Goal: Task Accomplishment & Management: Manage account settings

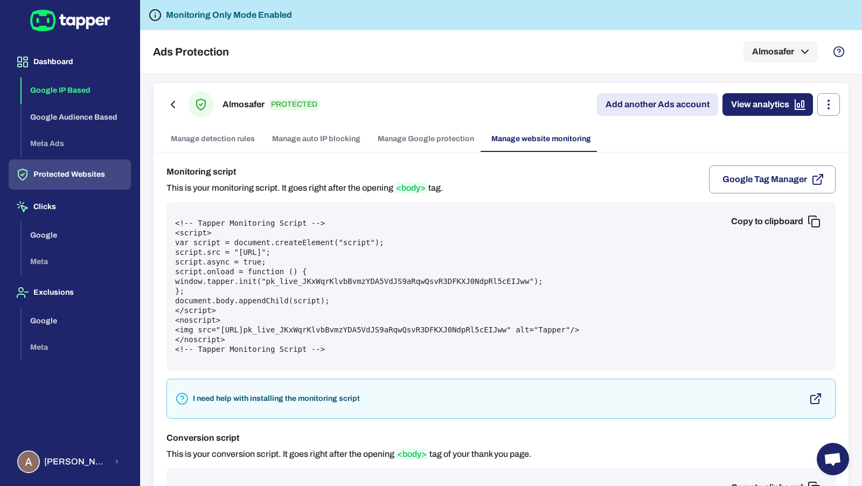
click at [72, 86] on button "Google IP Based" at bounding box center [76, 90] width 109 height 27
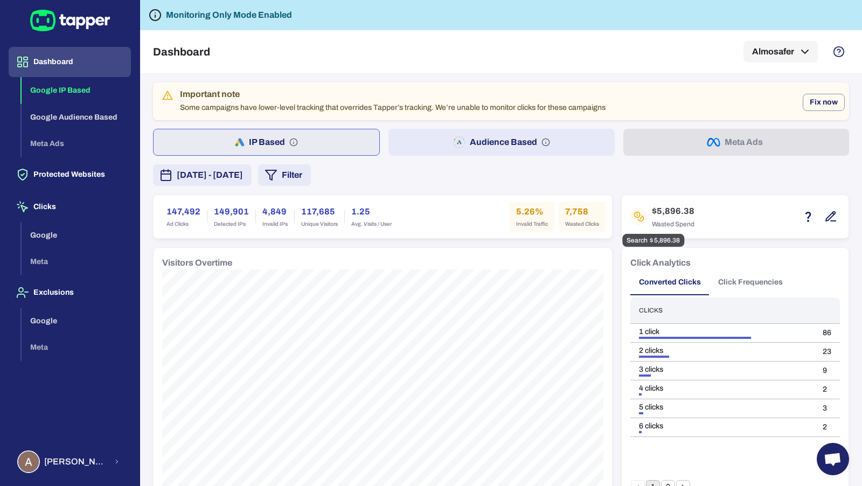
scroll to position [9, 0]
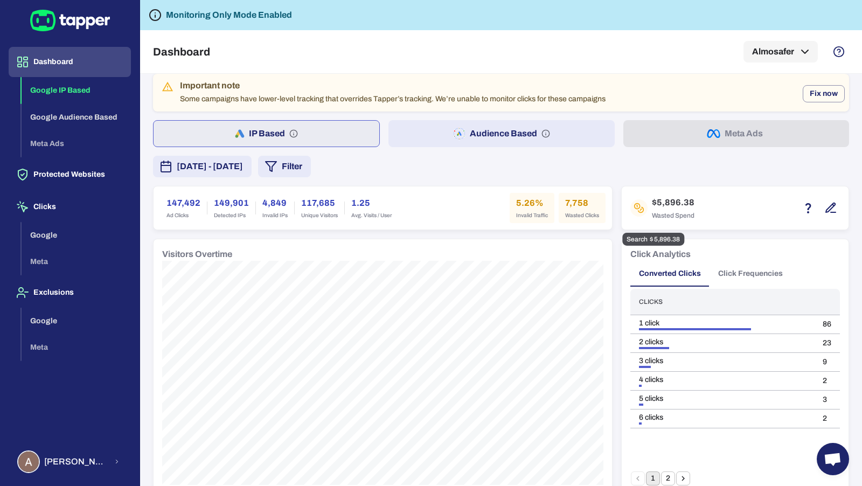
click at [837, 205] on button "button" at bounding box center [830, 208] width 18 height 18
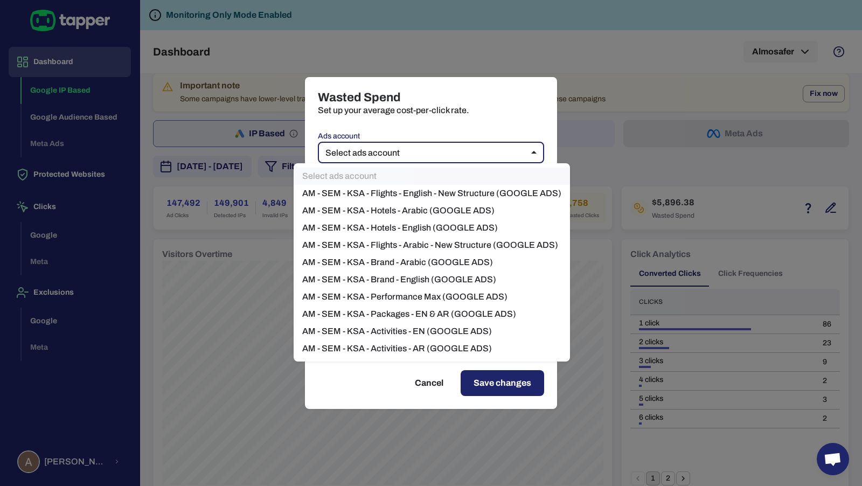
click at [492, 151] on body "Dashboard Google IP Based Google Audience Based Meta Ads Protected Websites Cli…" at bounding box center [431, 243] width 862 height 486
click at [478, 191] on li "AM - SEM - KSA - Flights - English - New Structure (GOOGLE ADS)" at bounding box center [432, 193] width 276 height 17
type input "****"
type input "*"
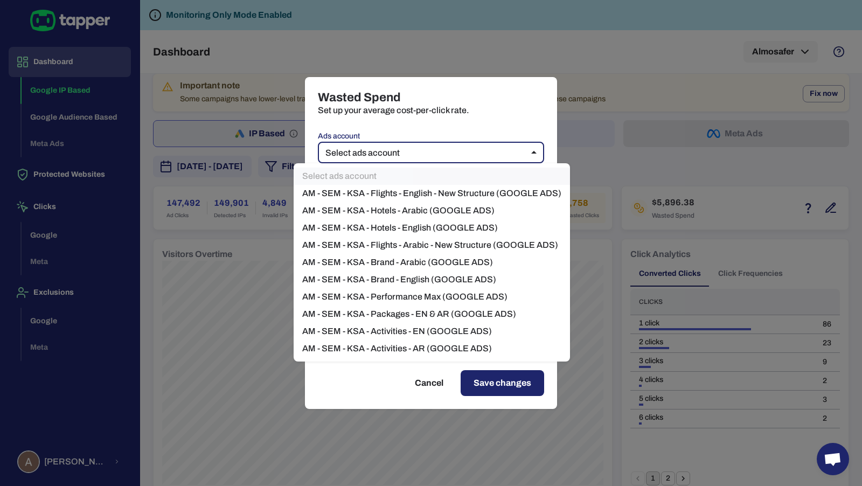
type input "*"
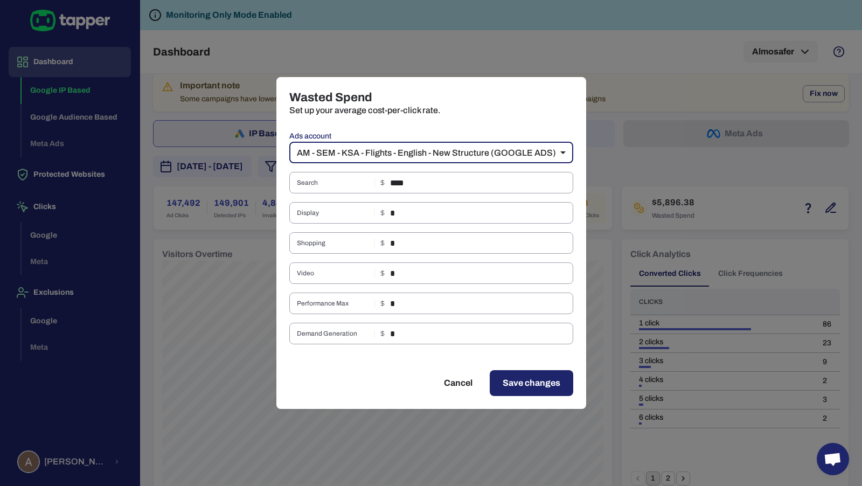
click at [178, 391] on div "Wasted Spend Set up your average cost-per-click rate. Ads account AM - SEM - KS…" at bounding box center [431, 243] width 862 height 486
type input "**"
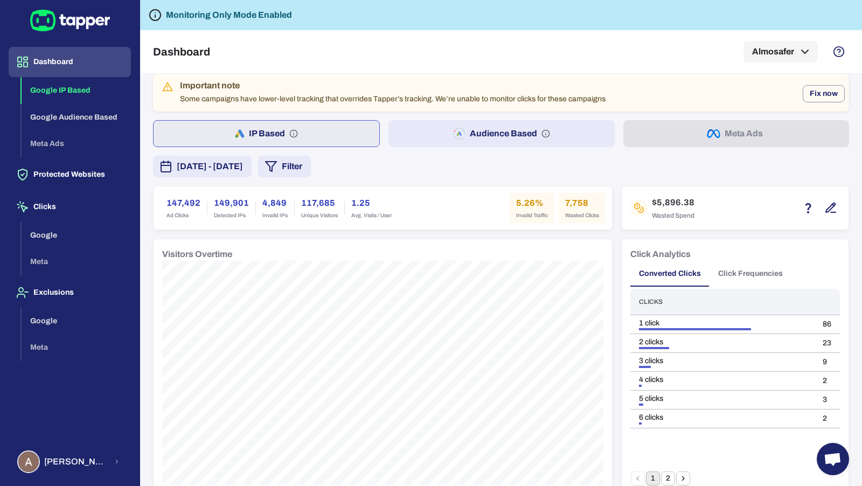
click at [482, 120] on button "Audience Based" at bounding box center [501, 133] width 226 height 27
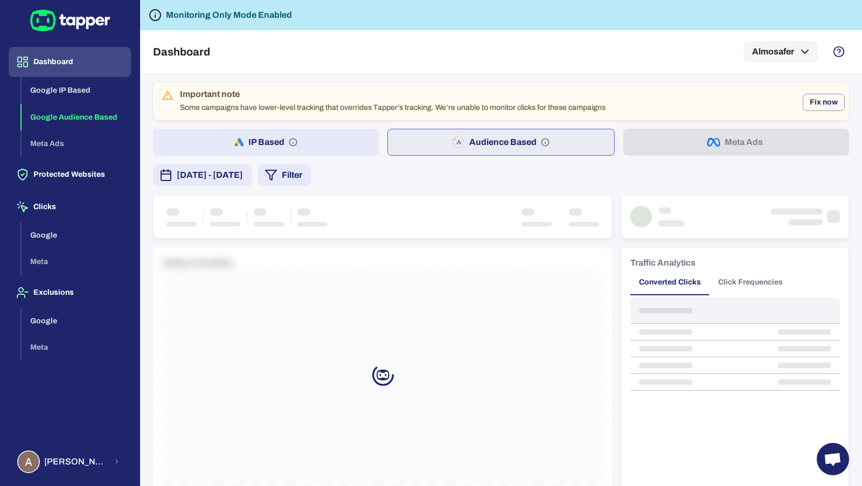
click at [289, 131] on button "IP Based" at bounding box center [266, 142] width 226 height 27
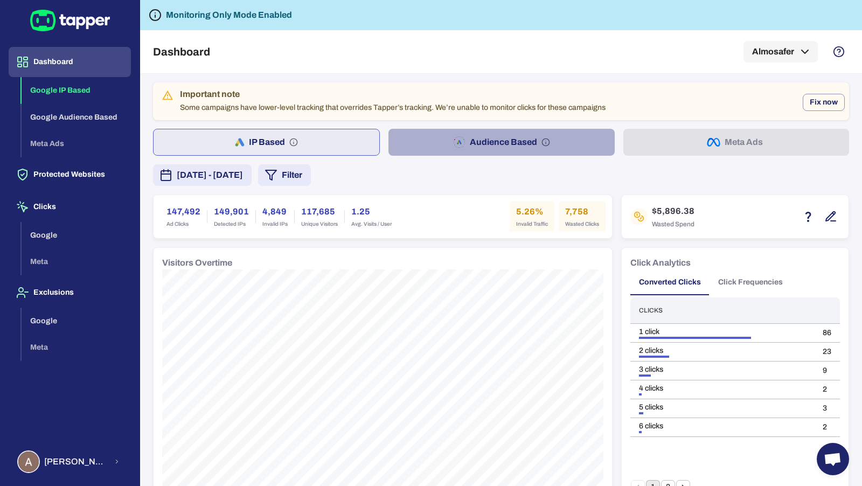
click at [451, 139] on button "Audience Based" at bounding box center [501, 142] width 226 height 27
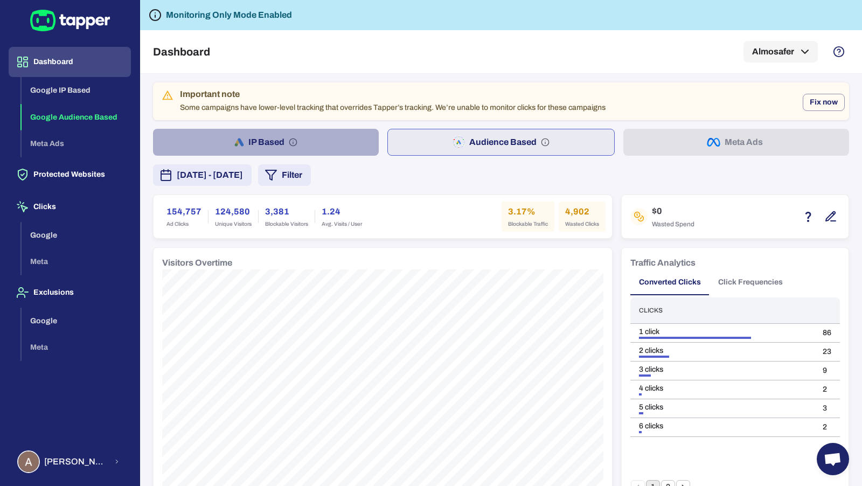
click at [261, 134] on button "IP Based" at bounding box center [266, 142] width 226 height 27
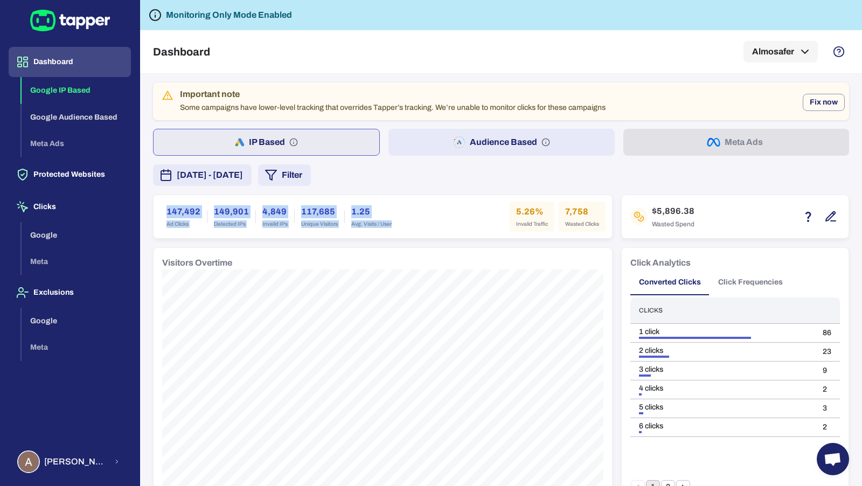
drag, startPoint x: 167, startPoint y: 207, endPoint x: 400, endPoint y: 223, distance: 233.7
click at [400, 223] on div "147,492 Ad Clicks 149,901 Detected IPs 4,849 Invalid IPs 117,685 Unique Visitor…" at bounding box center [382, 216] width 445 height 30
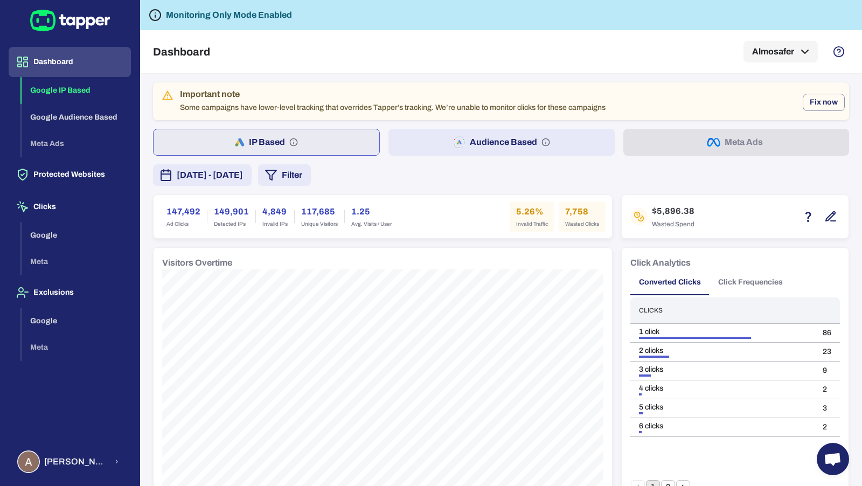
click at [437, 151] on button "Audience Based" at bounding box center [501, 142] width 226 height 27
click at [243, 180] on span "[DATE] - [DATE]" at bounding box center [210, 175] width 66 height 13
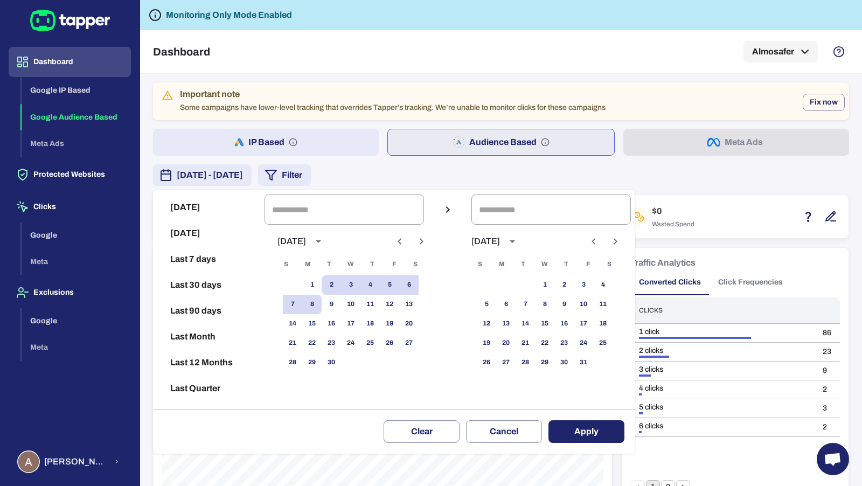
click at [451, 177] on div at bounding box center [431, 243] width 862 height 486
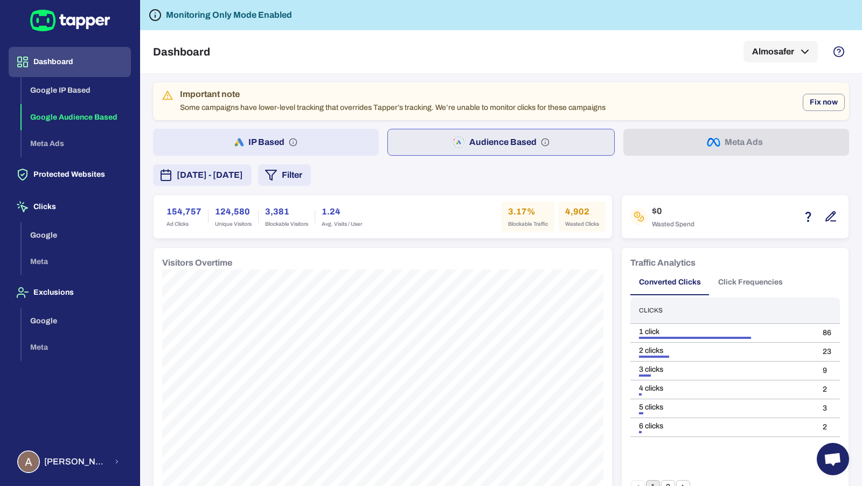
click at [321, 137] on button "IP Based" at bounding box center [266, 142] width 226 height 27
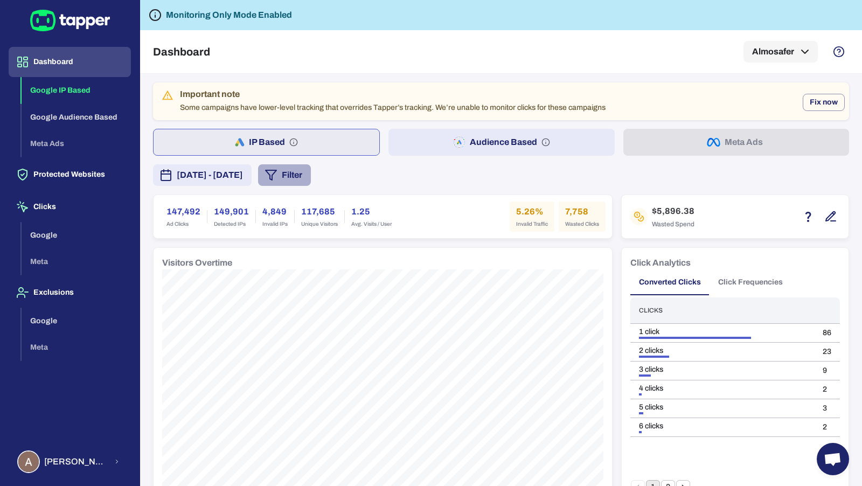
click at [311, 171] on button "Filter" at bounding box center [284, 175] width 53 height 22
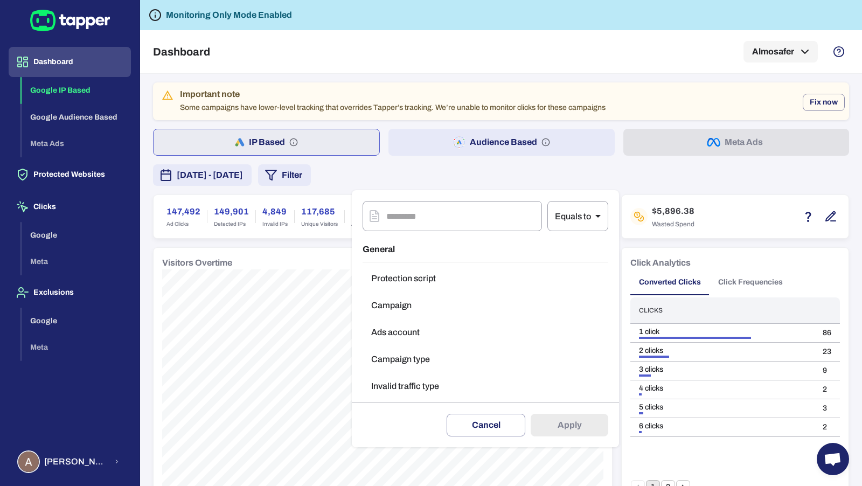
click at [461, 183] on div at bounding box center [431, 243] width 862 height 486
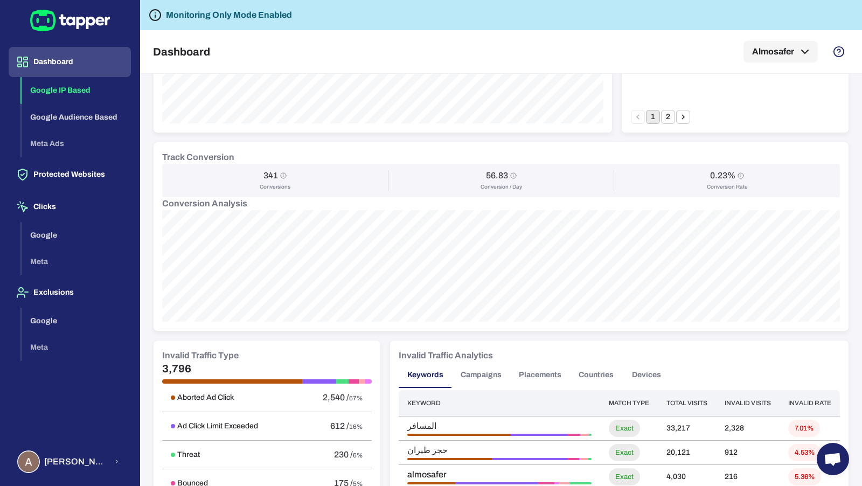
scroll to position [421, 0]
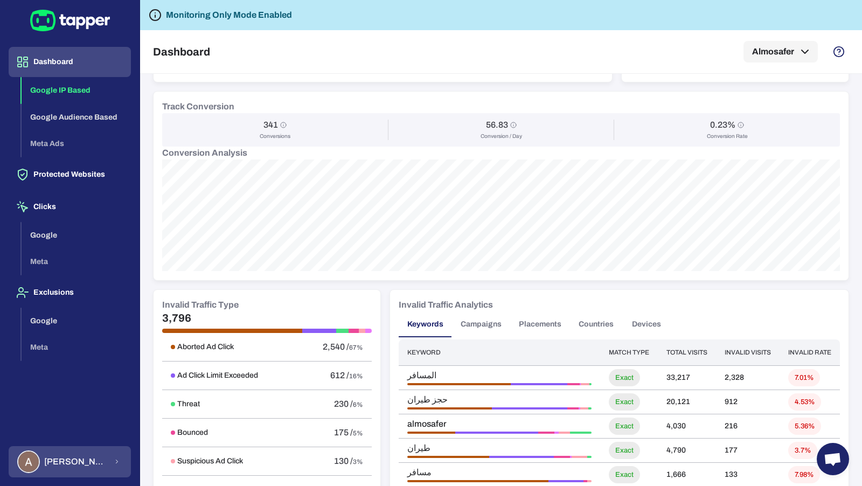
click at [96, 459] on span "[PERSON_NAME]" at bounding box center [75, 461] width 63 height 11
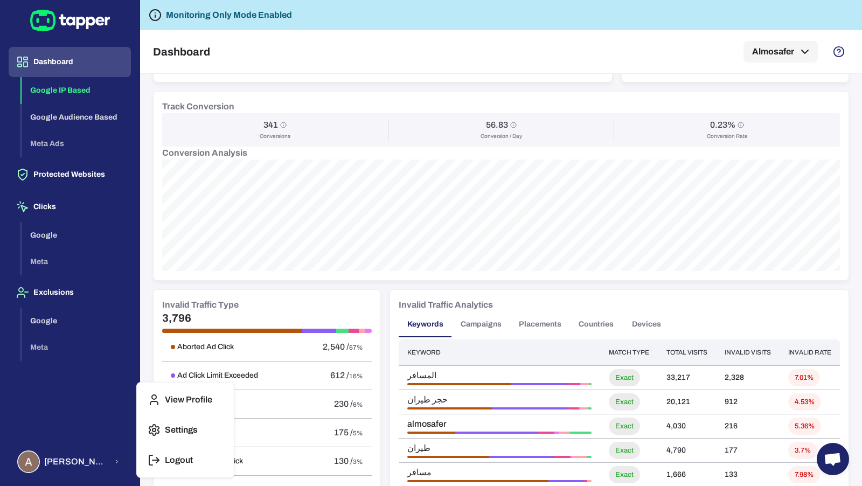
click at [167, 451] on button "Logout" at bounding box center [185, 460] width 88 height 26
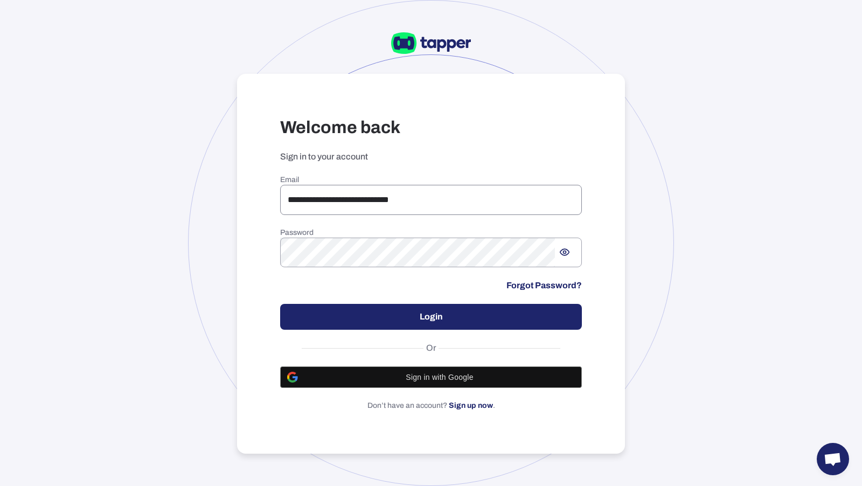
click at [342, 203] on input "**********" at bounding box center [431, 200] width 302 height 30
type input "**********"
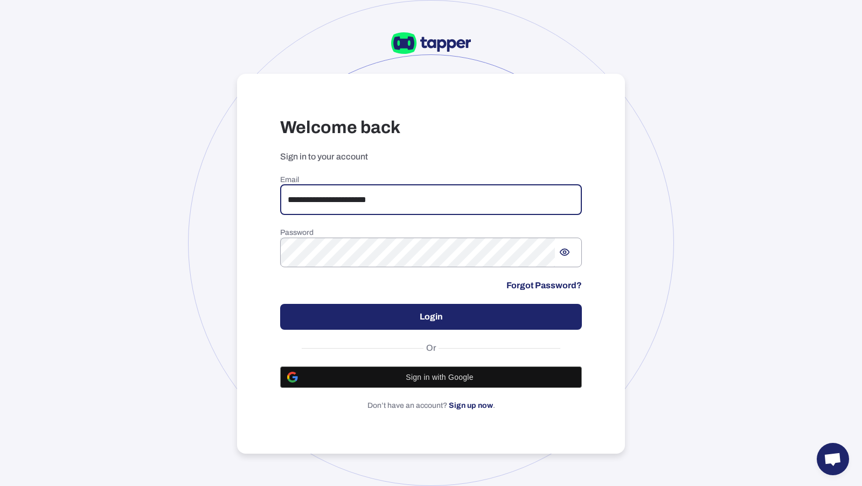
click at [523, 319] on button "Login" at bounding box center [431, 317] width 302 height 26
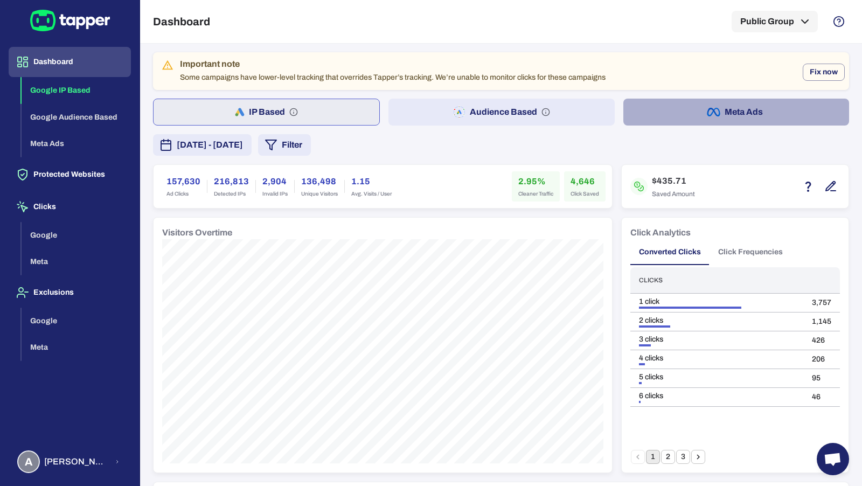
click at [688, 111] on button "Meta Ads" at bounding box center [736, 112] width 226 height 27
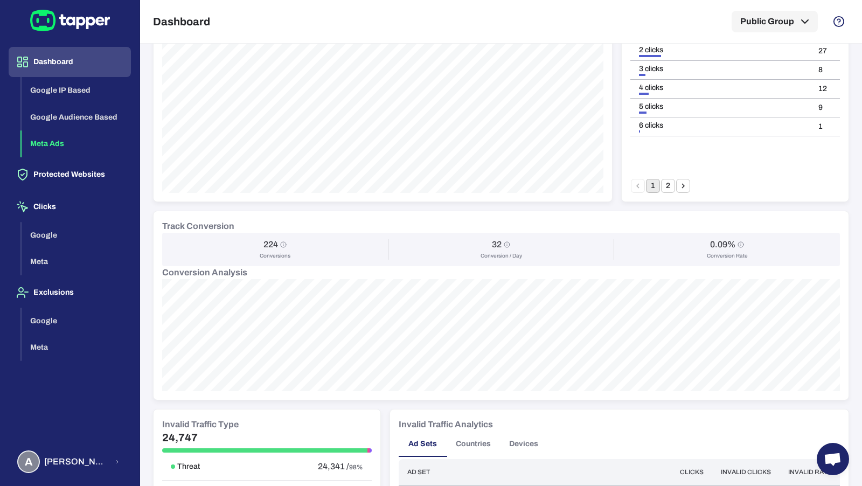
scroll to position [314, 0]
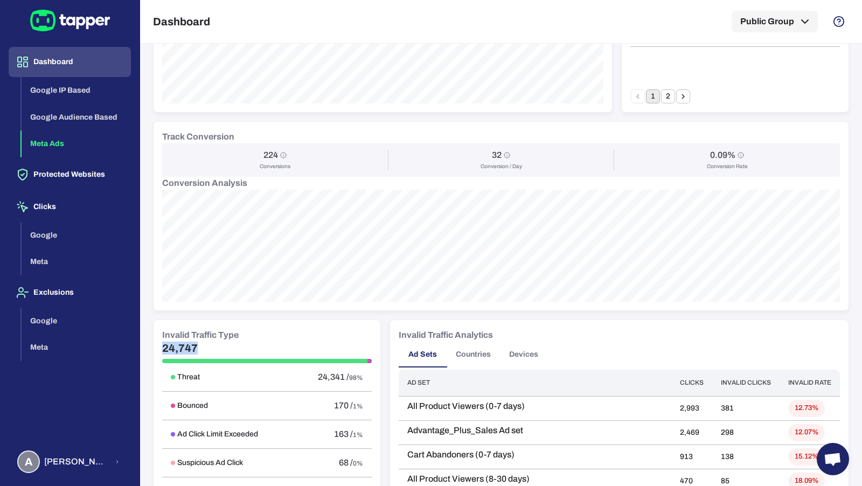
drag, startPoint x: 161, startPoint y: 348, endPoint x: 237, endPoint y: 346, distance: 76.0
click at [234, 348] on div "Invalid Traffic Type 24,747 Threat 24,341 / 98% Bounced 170 / 1% Ad Click Limit…" at bounding box center [266, 447] width 227 height 255
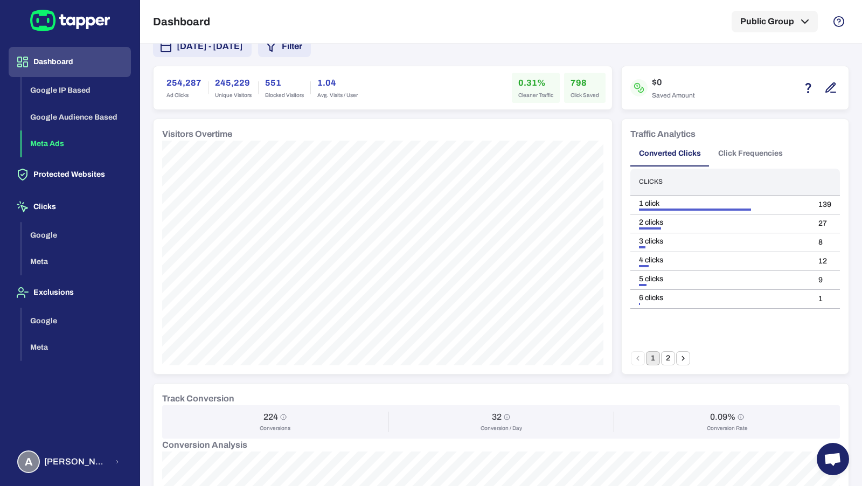
scroll to position [0, 0]
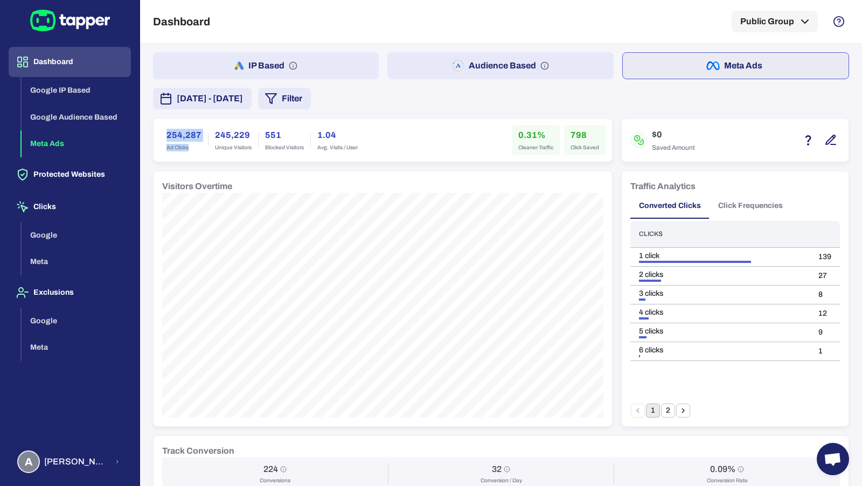
drag, startPoint x: 165, startPoint y: 136, endPoint x: 197, endPoint y: 152, distance: 35.6
click at [197, 152] on div "254,287 Ad Clicks" at bounding box center [184, 140] width 48 height 30
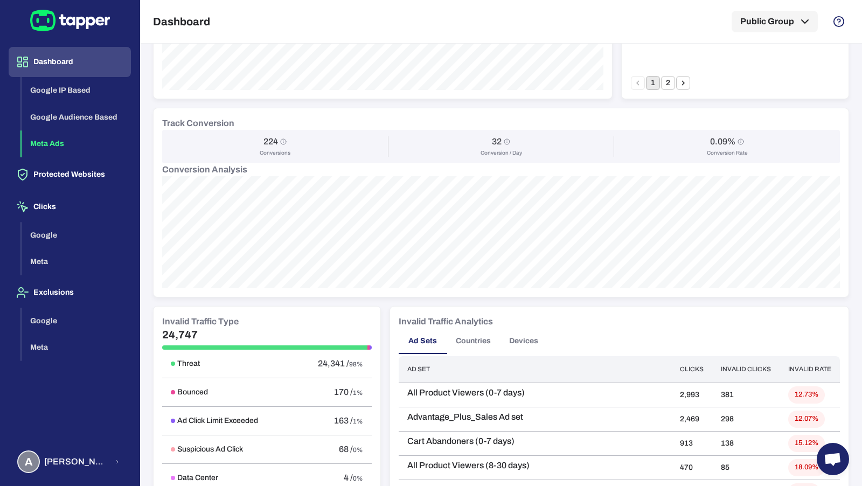
scroll to position [392, 0]
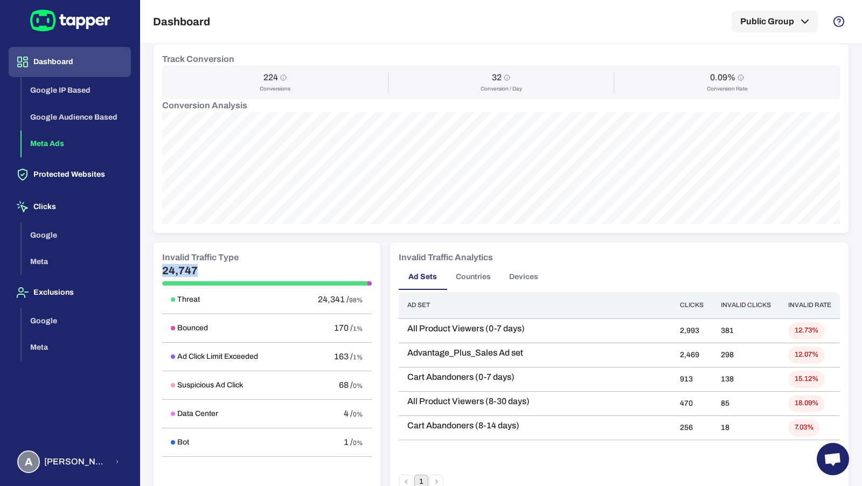
drag, startPoint x: 160, startPoint y: 267, endPoint x: 218, endPoint y: 265, distance: 57.6
click at [218, 265] on div "Invalid Traffic Type 24,747 Threat 24,341 / 98% Bounced 170 / 1% Ad Click Limit…" at bounding box center [266, 369] width 227 height 255
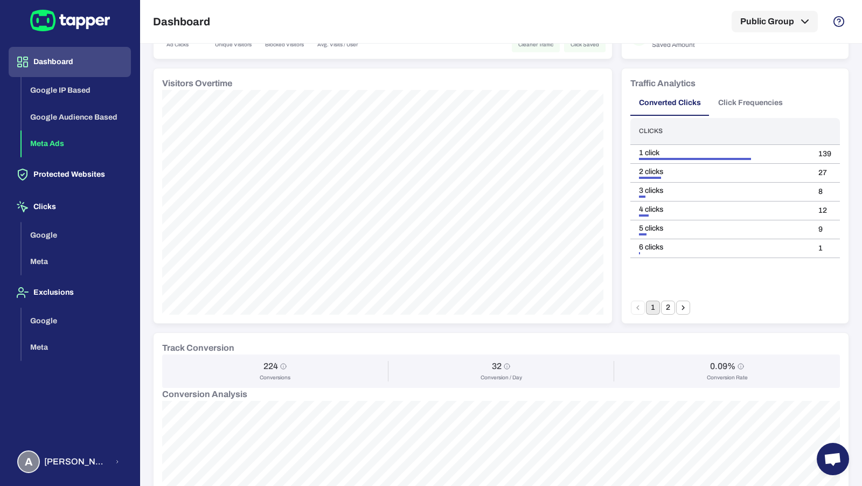
scroll to position [0, 0]
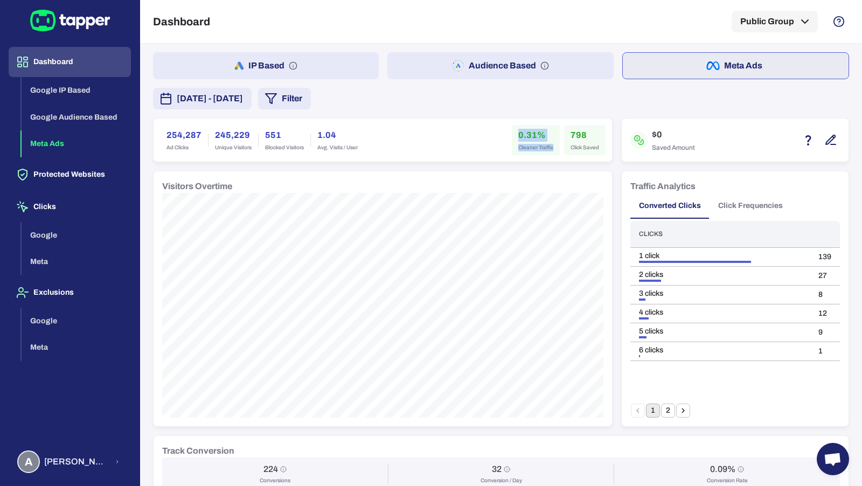
drag, startPoint x: 520, startPoint y: 131, endPoint x: 557, endPoint y: 152, distance: 42.4
click at [557, 152] on div "0.31% Cleaner Traffic" at bounding box center [536, 140] width 48 height 30
drag, startPoint x: 264, startPoint y: 134, endPoint x: 304, endPoint y: 148, distance: 42.4
click at [303, 148] on div "551 Blocked Visitors" at bounding box center [285, 140] width 52 height 30
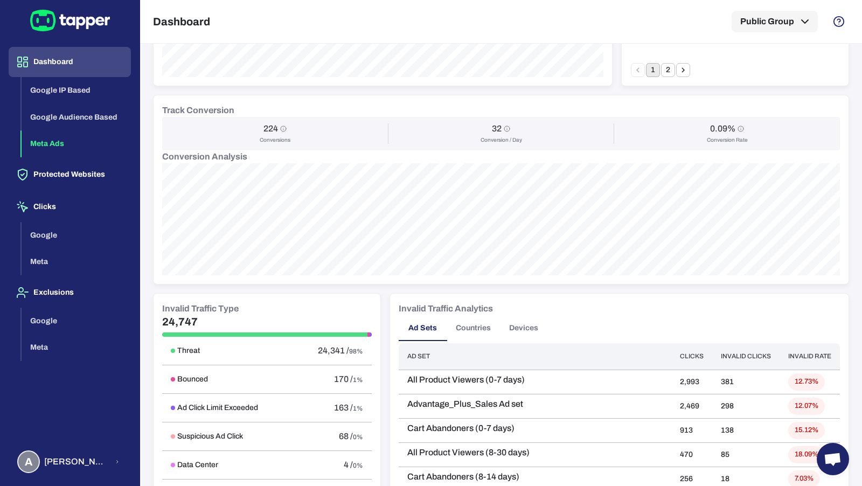
scroll to position [419, 0]
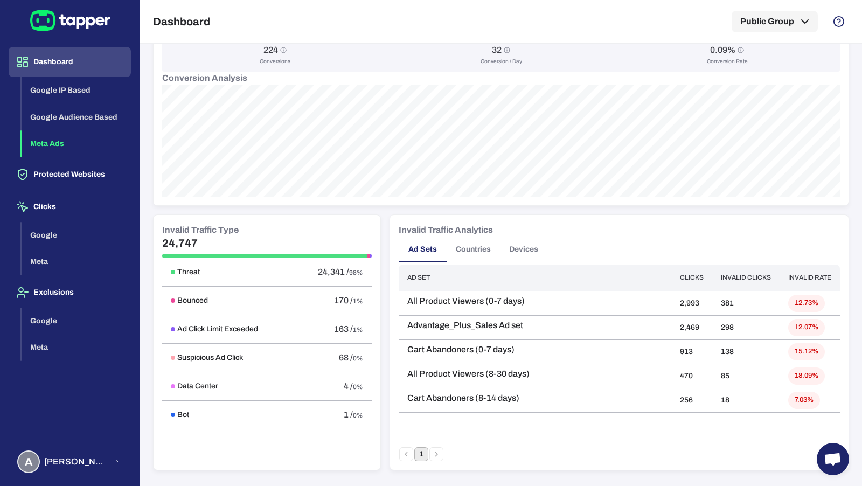
click at [460, 253] on button "Countries" at bounding box center [473, 249] width 52 height 26
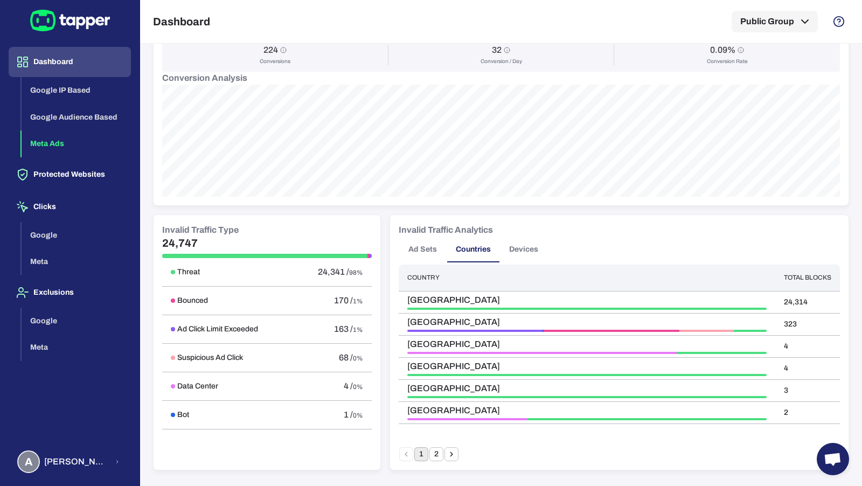
click at [530, 245] on button "Devices" at bounding box center [523, 249] width 48 height 26
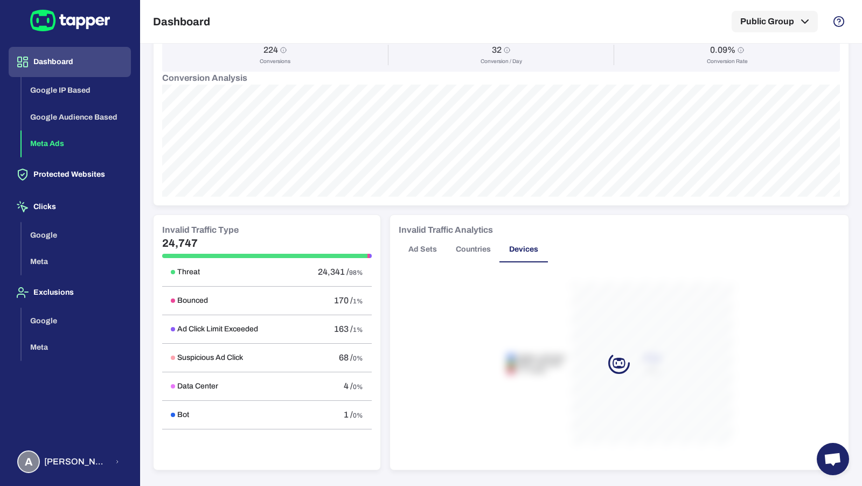
click at [420, 257] on button "Ad Sets" at bounding box center [423, 249] width 48 height 26
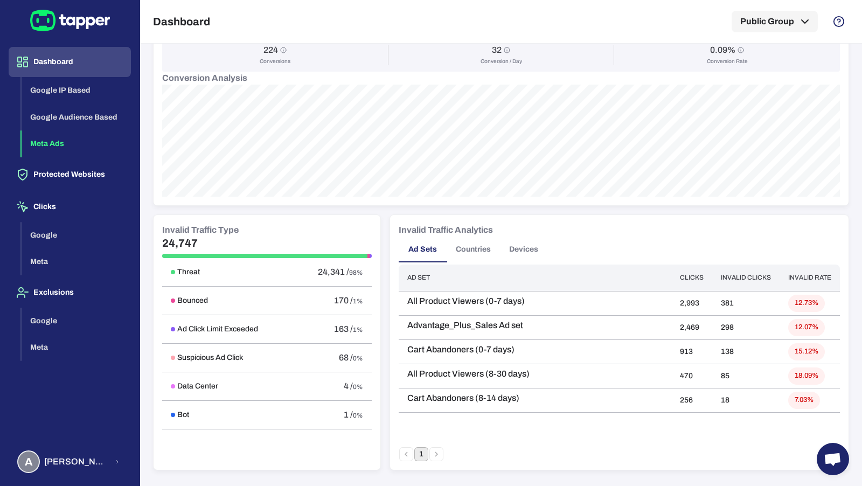
click at [202, 229] on h6 "Invalid Traffic Type" at bounding box center [200, 230] width 76 height 13
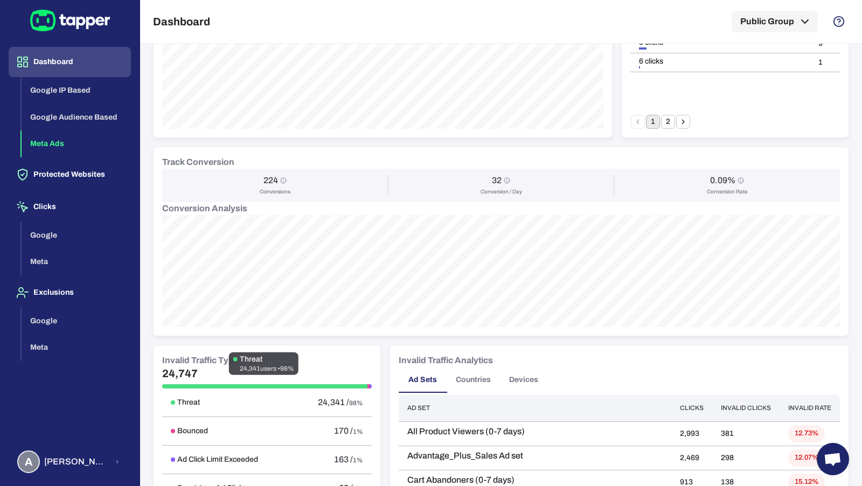
scroll to position [289, 0]
click at [201, 371] on h5 "24,747" at bounding box center [267, 372] width 210 height 13
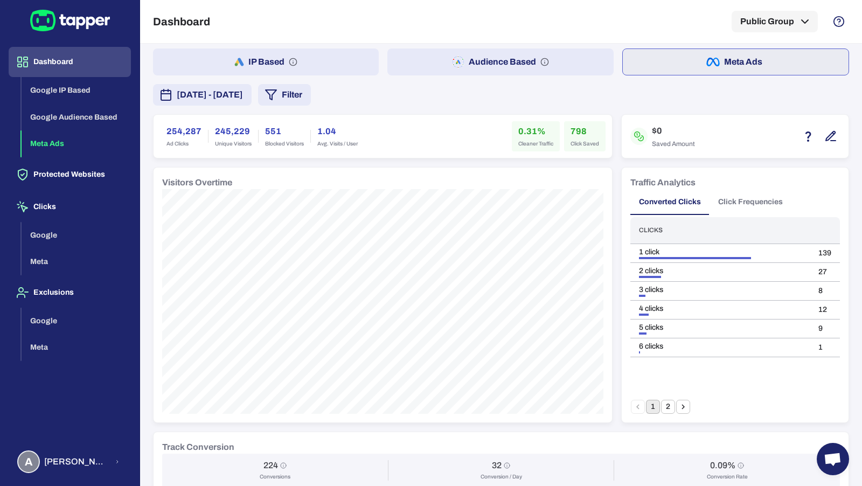
scroll to position [0, 0]
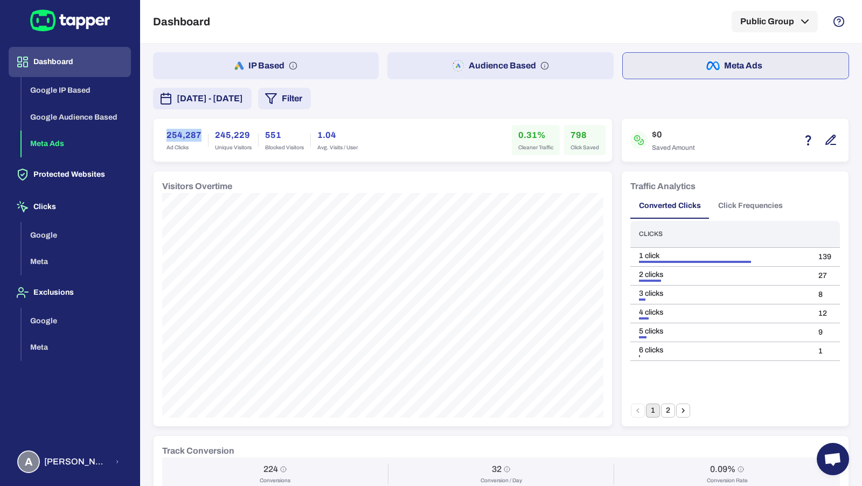
drag, startPoint x: 198, startPoint y: 131, endPoint x: 163, endPoint y: 126, distance: 34.8
click at [163, 126] on div "254,287 Ad Clicks" at bounding box center [184, 140] width 48 height 30
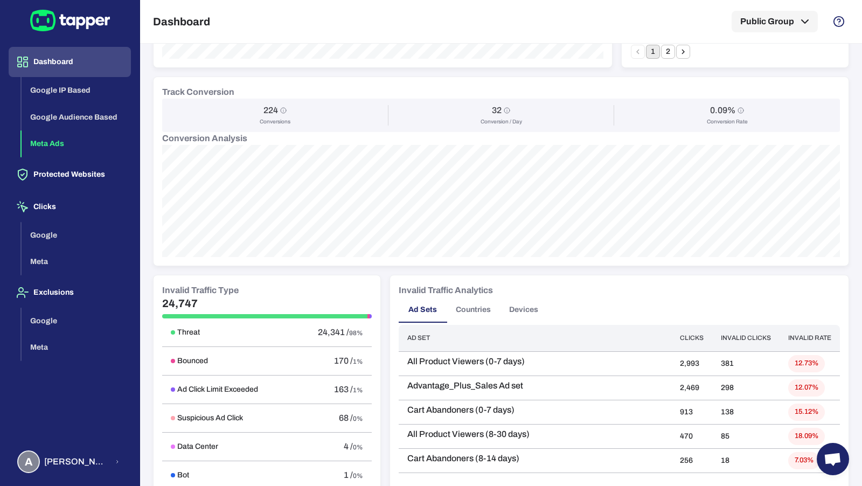
scroll to position [419, 0]
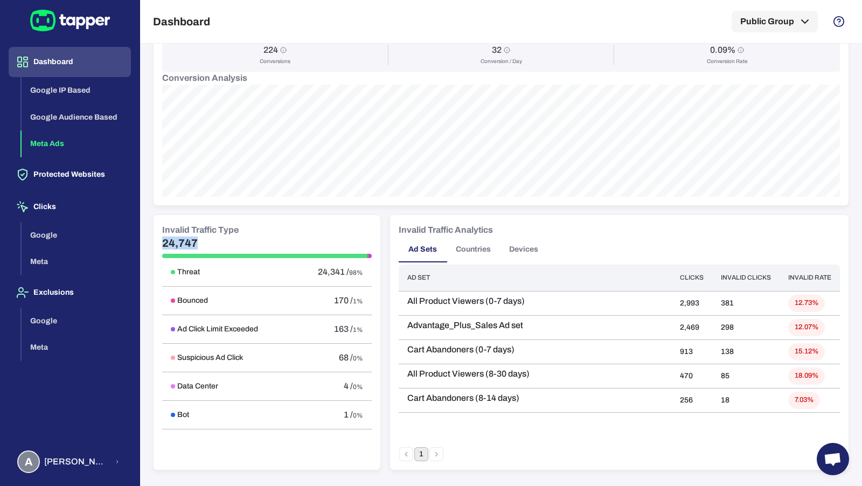
drag, startPoint x: 207, startPoint y: 247, endPoint x: 146, endPoint y: 235, distance: 62.0
click at [146, 235] on div "IP Based Audience Based Meta Ads September 2, 2025 - September 8, 2025 Filter 2…" at bounding box center [501, 56] width 722 height 863
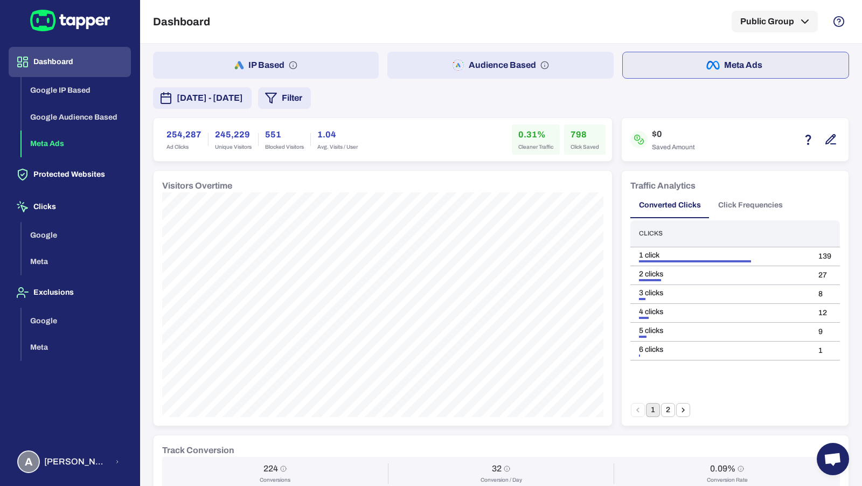
scroll to position [0, 0]
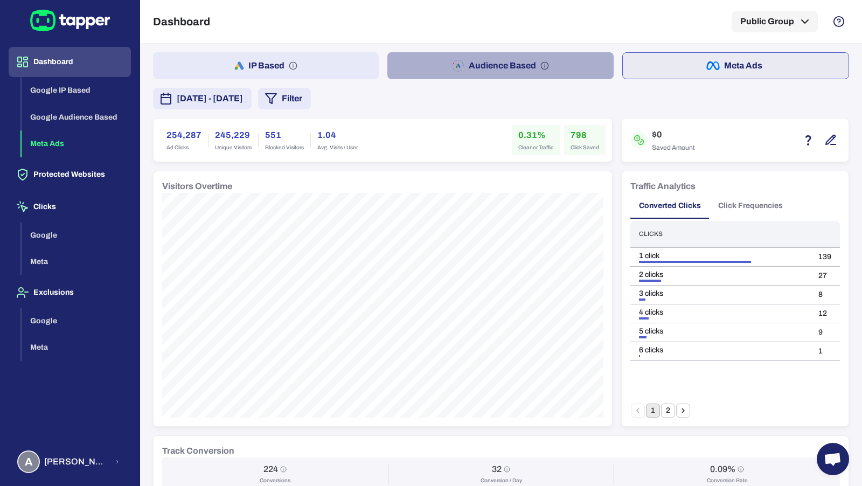
click at [465, 68] on button "Audience Based" at bounding box center [500, 65] width 226 height 27
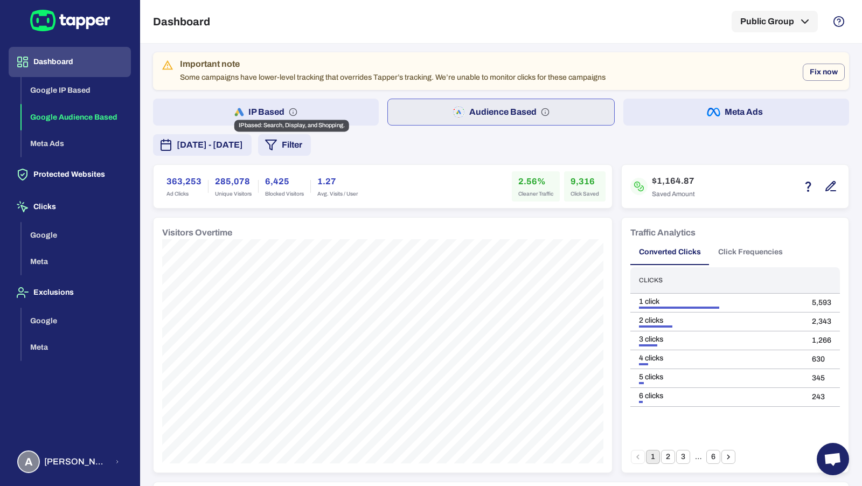
click at [289, 111] on circle "IP based: Search, Display, and Shopping." at bounding box center [292, 111] width 7 height 7
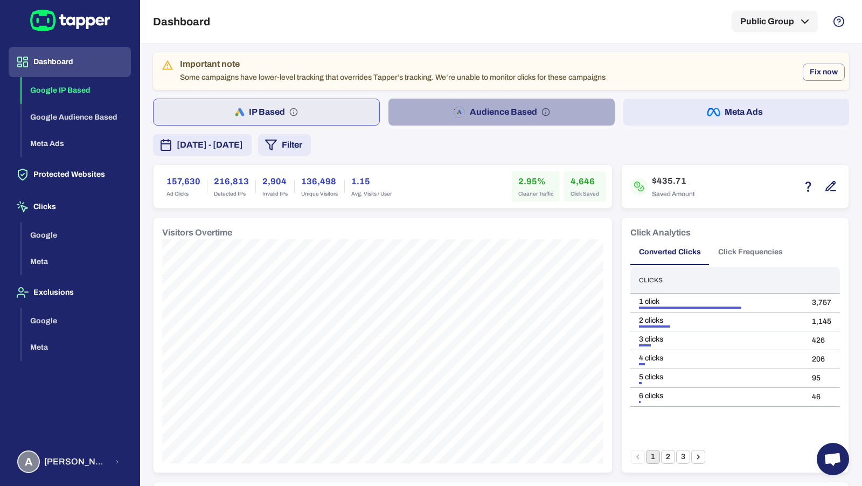
click at [462, 115] on icon "button" at bounding box center [459, 112] width 12 height 13
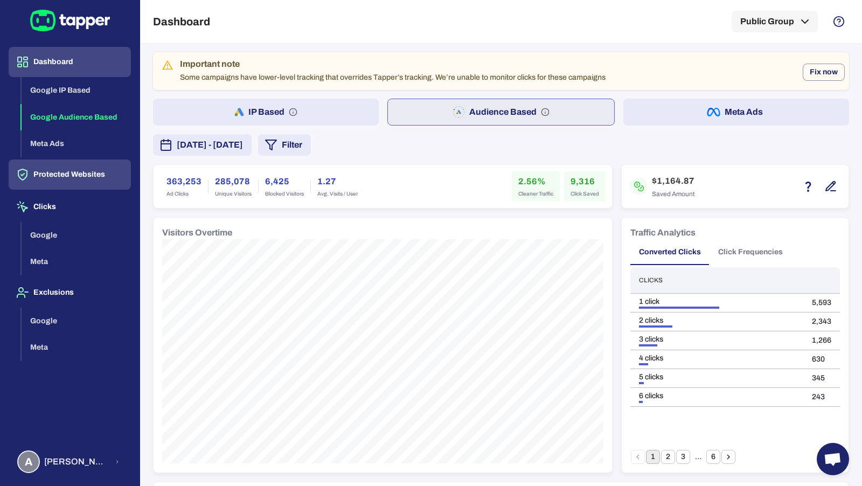
click at [55, 183] on button "Protected Websites" at bounding box center [70, 174] width 122 height 30
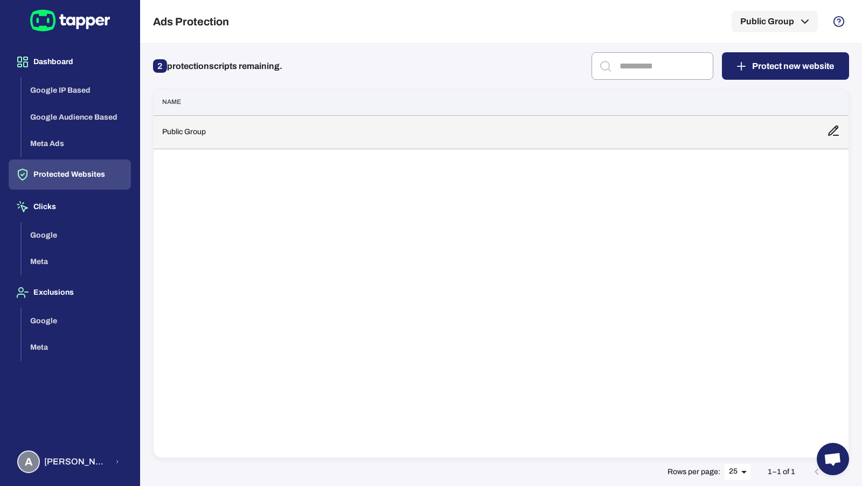
click at [236, 141] on td "Public Group" at bounding box center [485, 131] width 665 height 33
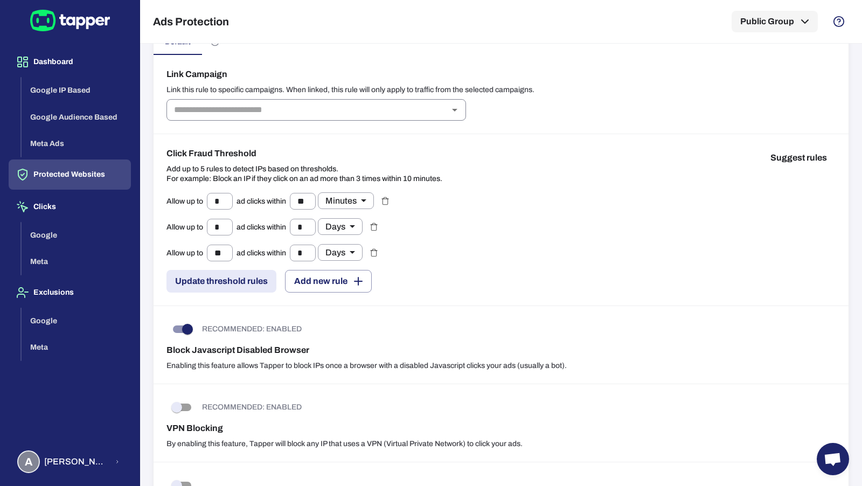
scroll to position [85, 0]
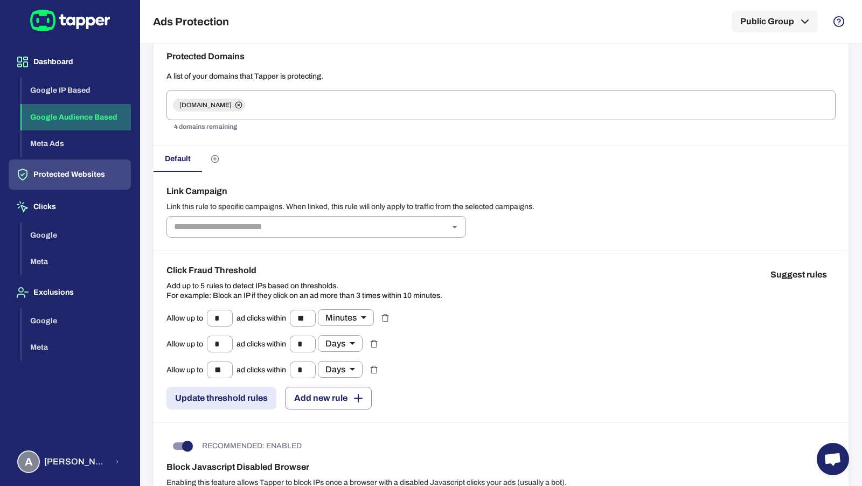
click at [65, 111] on button "Google Audience Based" at bounding box center [76, 117] width 109 height 27
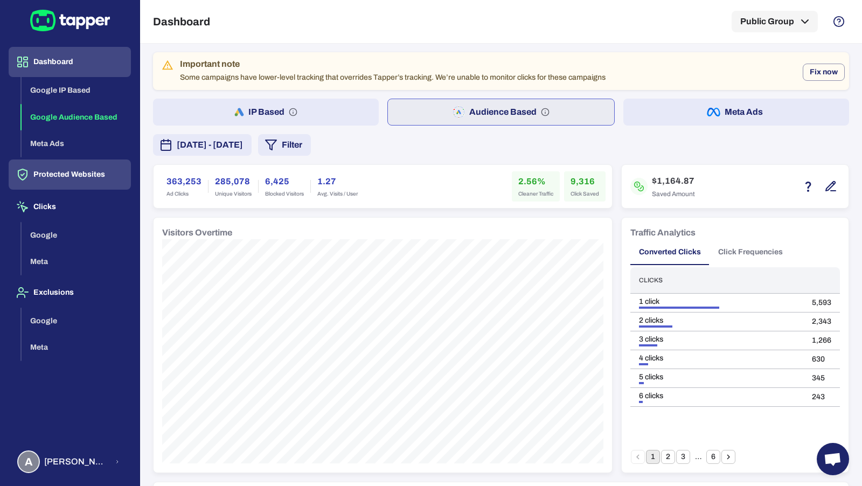
click at [70, 188] on button "Protected Websites" at bounding box center [70, 174] width 122 height 30
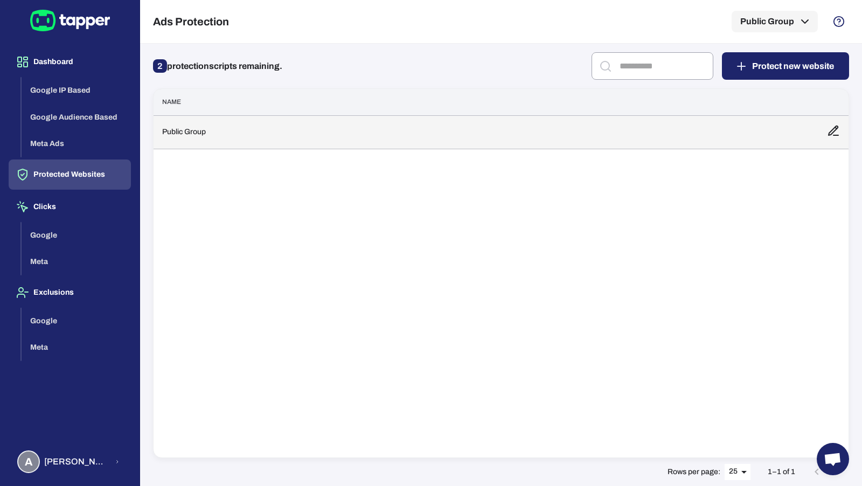
click at [248, 141] on td "Public Group" at bounding box center [485, 131] width 665 height 33
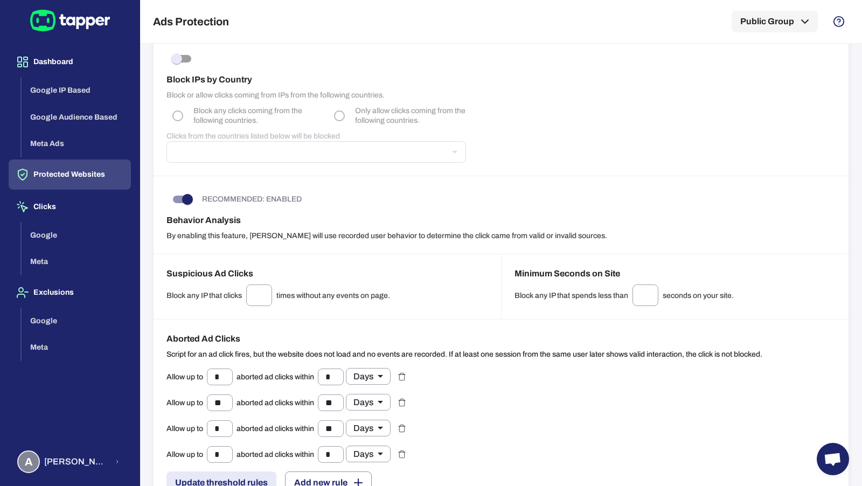
scroll to position [895, 0]
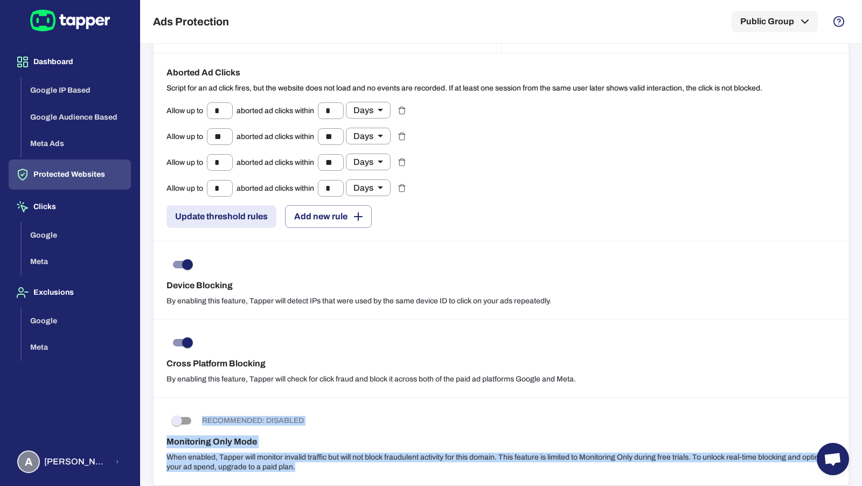
drag, startPoint x: 295, startPoint y: 463, endPoint x: 158, endPoint y: 418, distance: 143.4
click at [158, 418] on div "RECOMMENDED: DISABLED Monitoring Only Mode When enabled, Tapper will monitor in…" at bounding box center [500, 441] width 695 height 88
click at [330, 456] on p "When enabled, Tapper will monitor invalid traffic but will not block fraudulent…" at bounding box center [500, 461] width 669 height 19
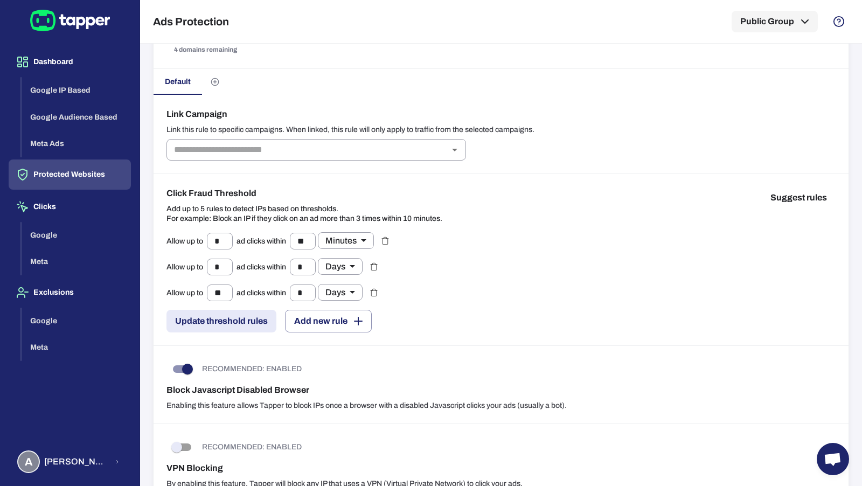
scroll to position [0, 0]
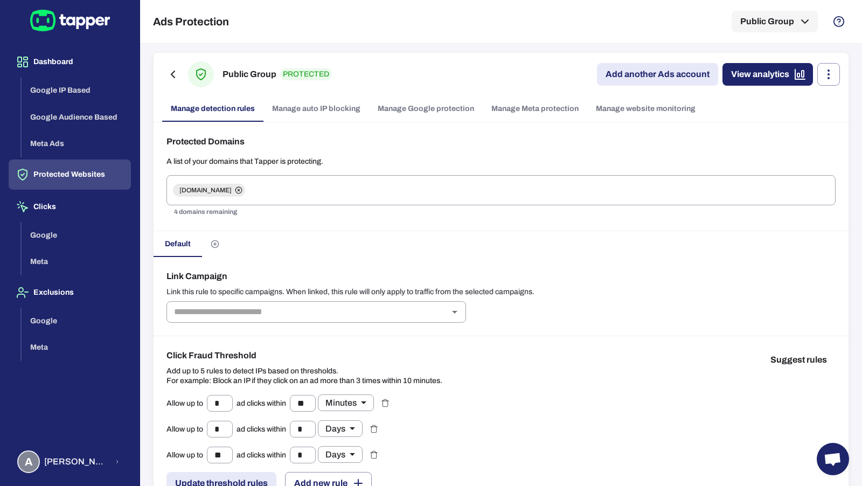
click at [432, 106] on link "Manage Google protection" at bounding box center [426, 109] width 114 height 26
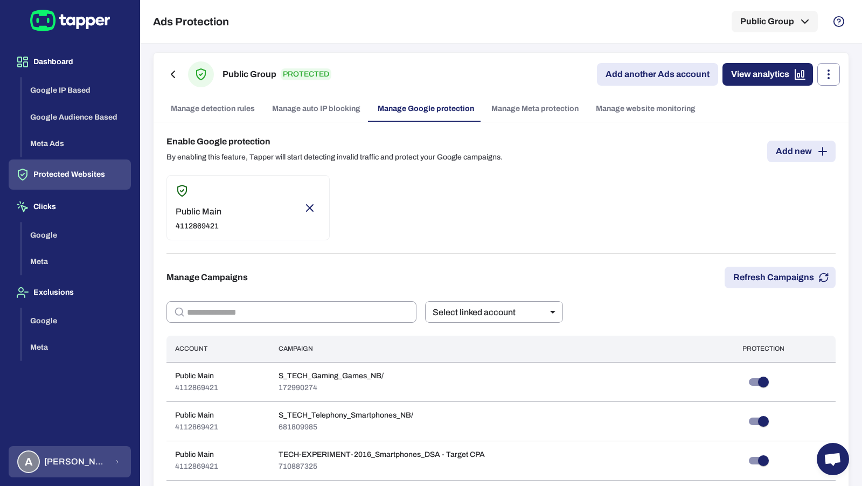
click at [87, 459] on span "Anna Maria Koutsogianni" at bounding box center [76, 461] width 64 height 11
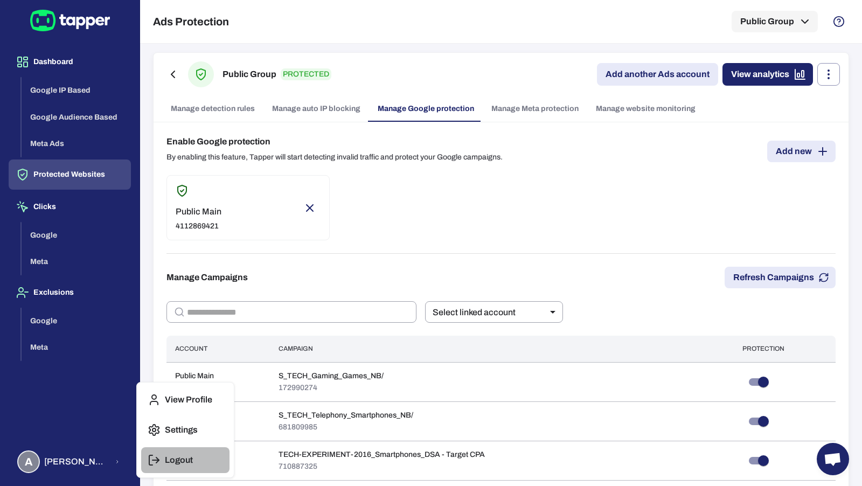
click at [174, 456] on p "Logout" at bounding box center [179, 460] width 28 height 11
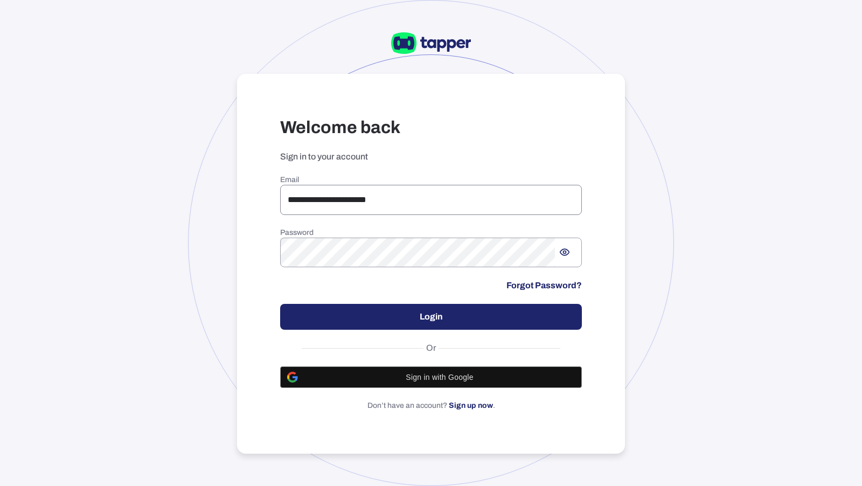
click at [376, 194] on input "**********" at bounding box center [431, 200] width 302 height 30
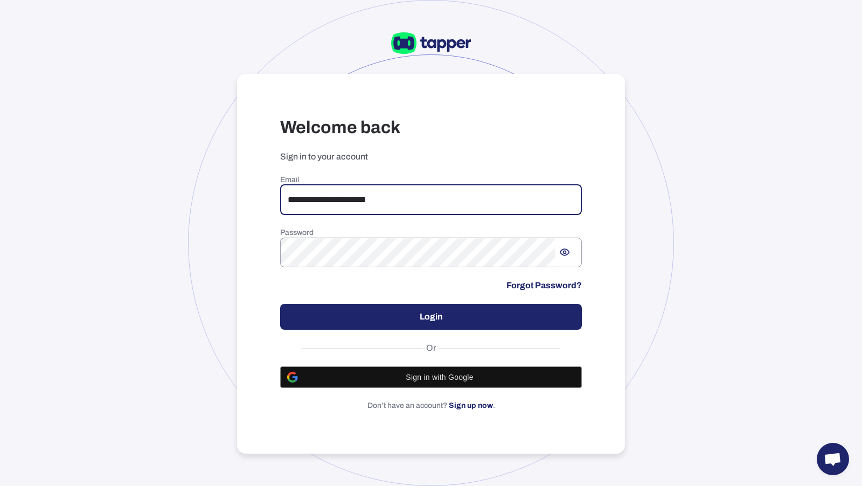
click at [410, 199] on input "**********" at bounding box center [431, 200] width 302 height 30
type input "*"
paste input "**********"
click at [294, 199] on input "**********" at bounding box center [431, 200] width 302 height 30
click at [414, 197] on input "**********" at bounding box center [431, 200] width 302 height 30
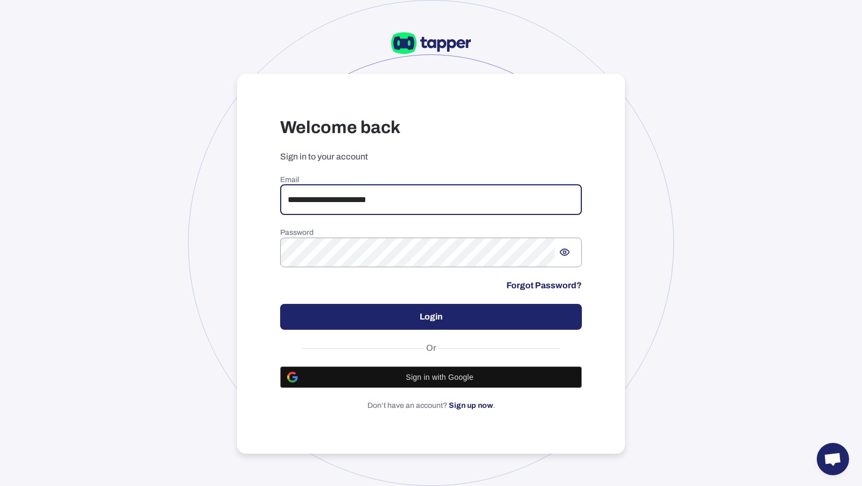
type input "**********"
click at [420, 308] on button "Login" at bounding box center [431, 317] width 302 height 26
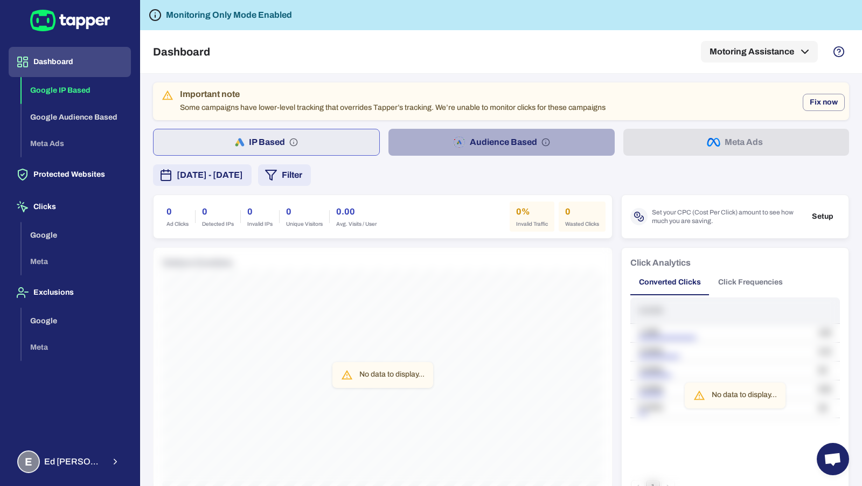
click at [467, 146] on button "Audience Based" at bounding box center [501, 142] width 226 height 27
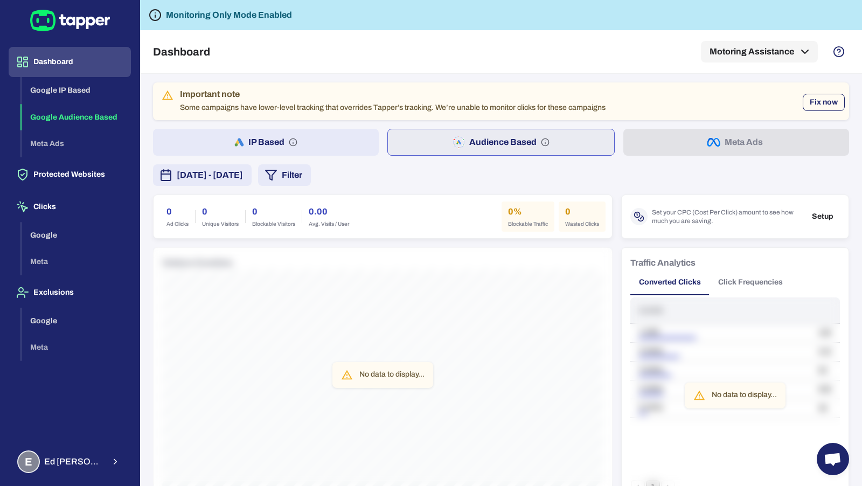
click at [807, 95] on button "Fix now" at bounding box center [823, 102] width 42 height 17
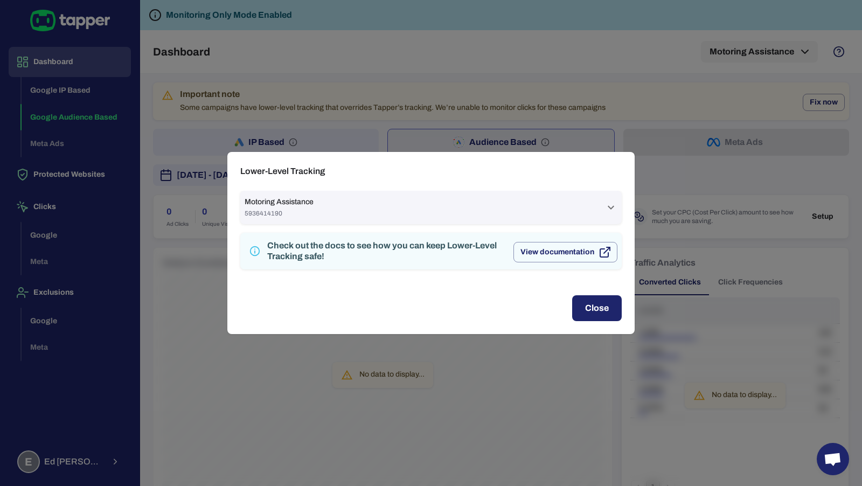
click at [569, 215] on div "Motoring Assistance 5936414190" at bounding box center [425, 207] width 360 height 20
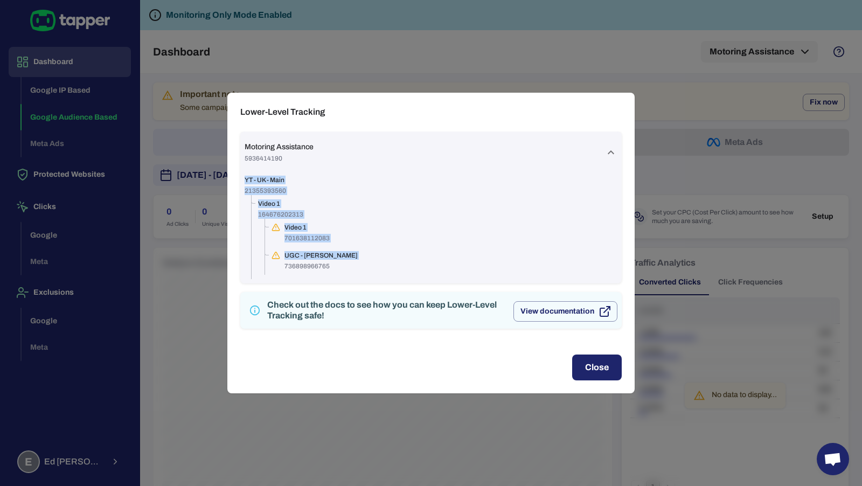
drag, startPoint x: 332, startPoint y: 261, endPoint x: 246, endPoint y: 178, distance: 119.6
click at [246, 178] on div "YT - UK - Main 21355393560 Video 1 164676202313 Video 1 701638112083 UGC - Char…" at bounding box center [431, 227] width 373 height 103
click at [597, 366] on button "Close" at bounding box center [597, 367] width 50 height 26
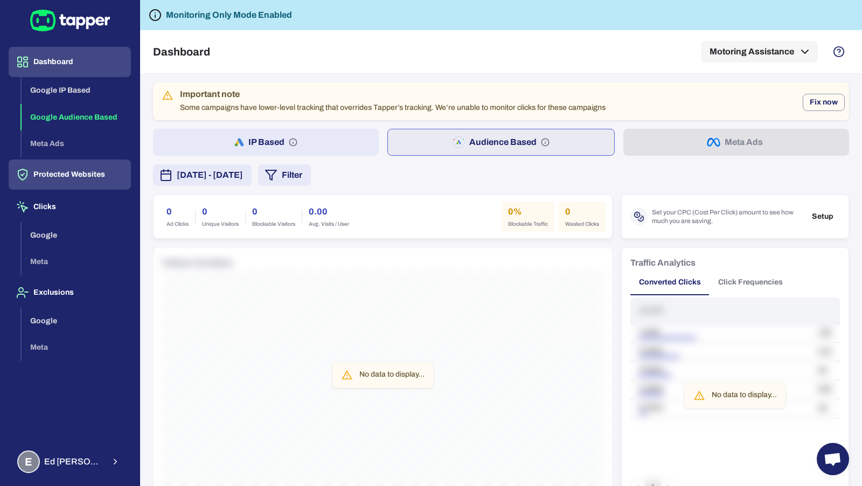
click at [109, 185] on button "Protected Websites" at bounding box center [70, 174] width 122 height 30
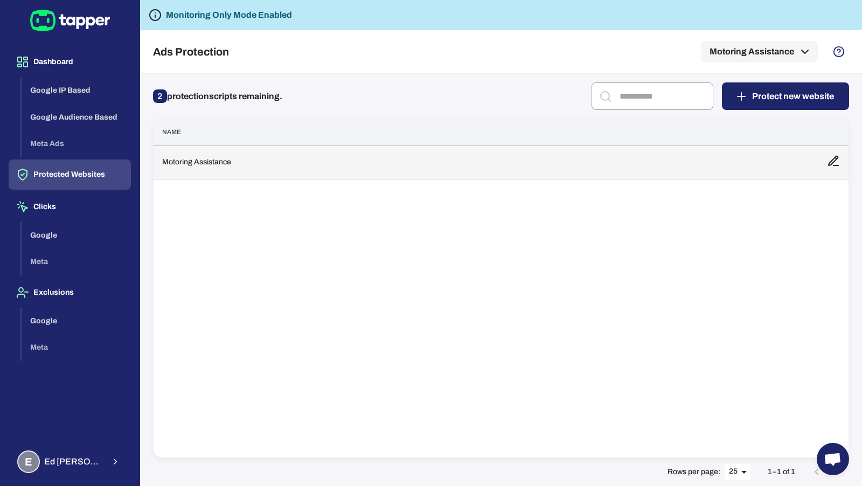
click at [246, 167] on td "Motoring Assistance" at bounding box center [485, 161] width 665 height 33
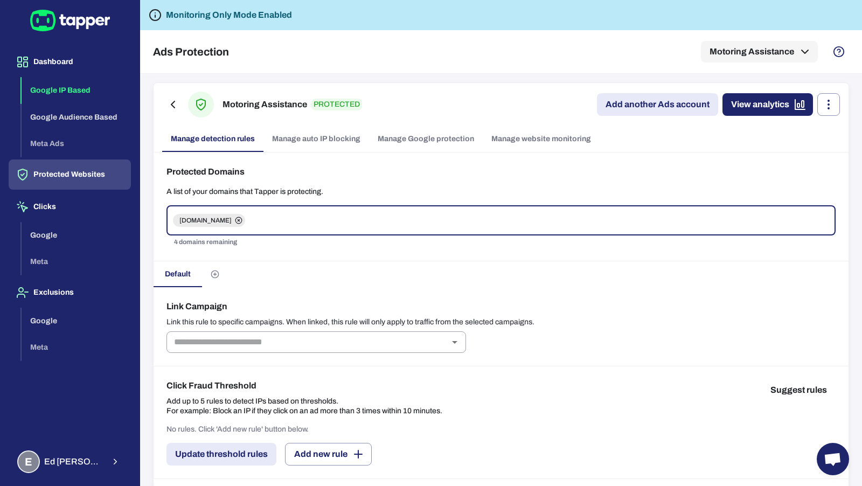
click at [54, 81] on button "Google IP Based" at bounding box center [76, 90] width 109 height 27
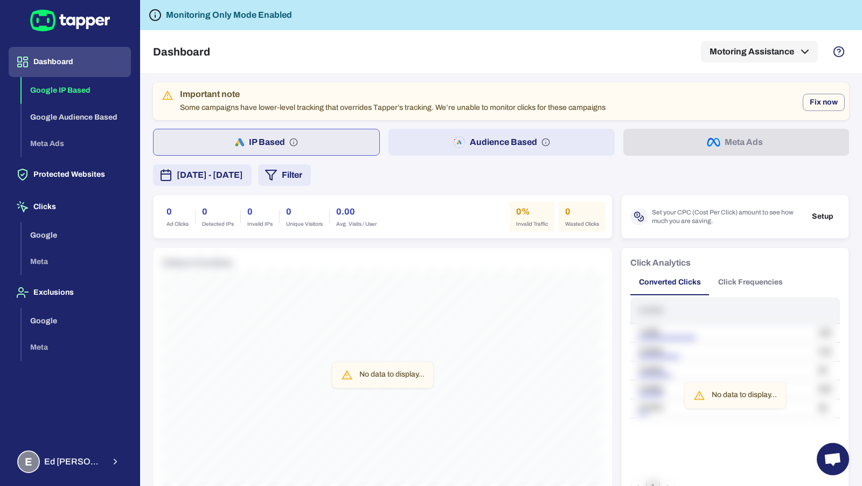
click at [513, 147] on button "Audience Based" at bounding box center [501, 142] width 226 height 27
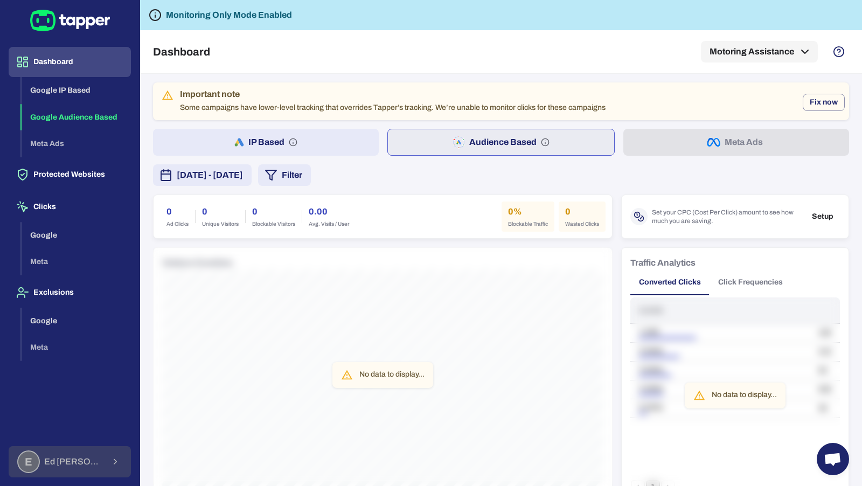
click at [94, 453] on button "E Ed Crawford" at bounding box center [70, 461] width 122 height 31
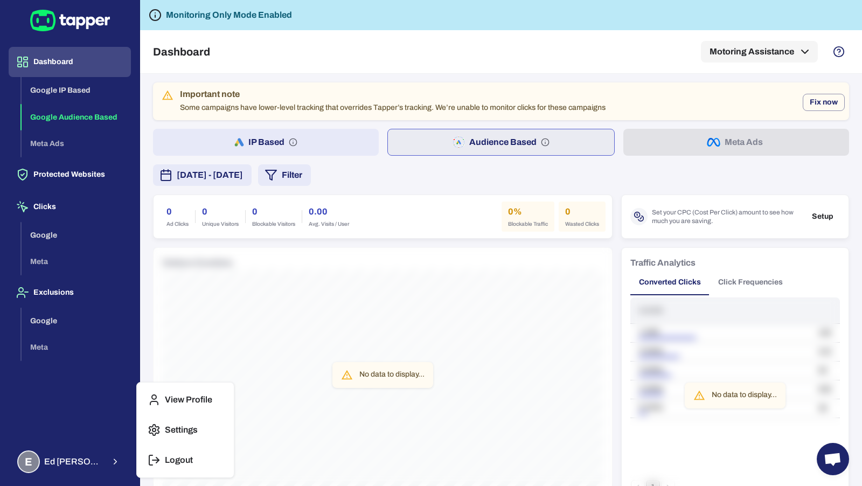
click at [155, 458] on icon "button" at bounding box center [154, 459] width 13 height 13
